Goal: Navigation & Orientation: Find specific page/section

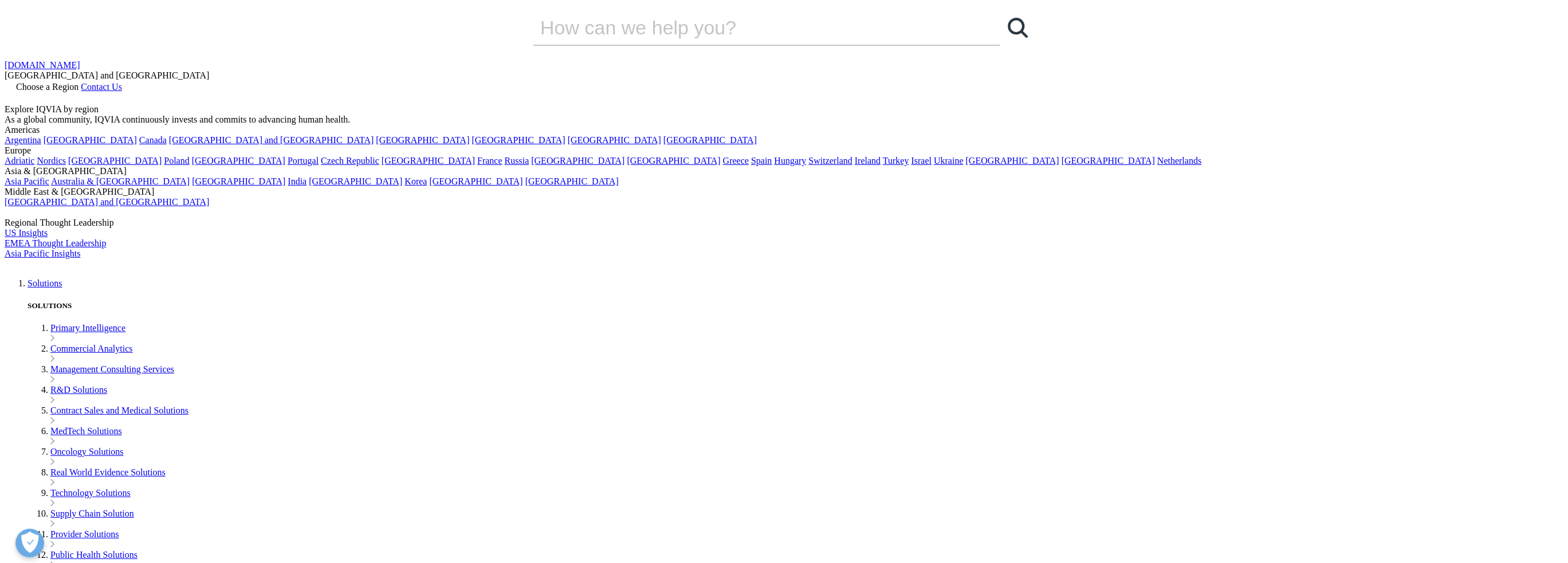
click at [209, 207] on link "[GEOGRAPHIC_DATA] and [GEOGRAPHIC_DATA]" at bounding box center [107, 202] width 204 height 10
